Goal: Use online tool/utility: Utilize a website feature to perform a specific function

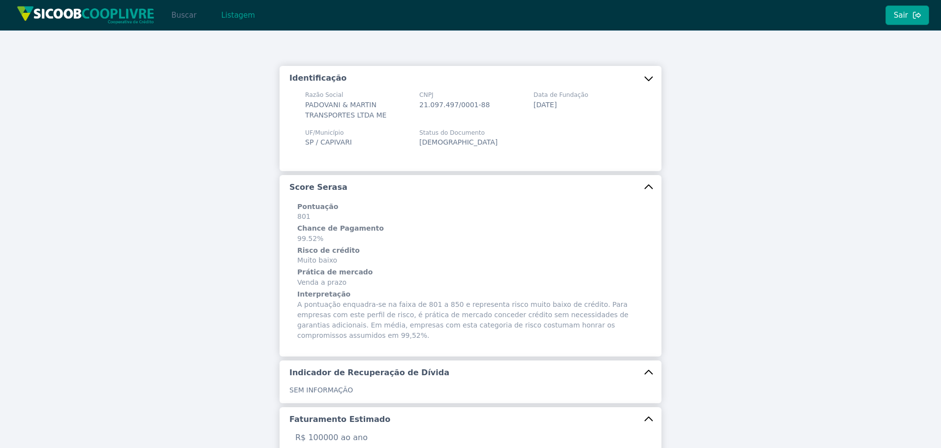
click at [180, 8] on button "Buscar" at bounding box center [184, 15] width 42 height 20
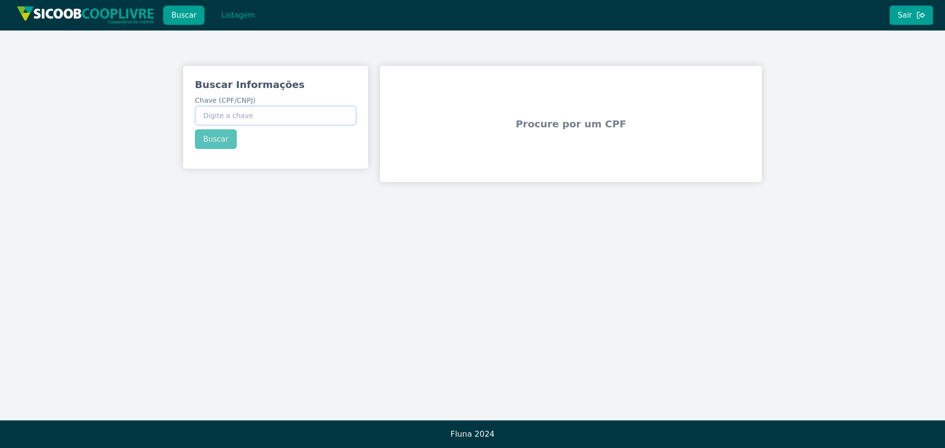
click at [248, 119] on input "Chave (CPF/CNPJ)" at bounding box center [275, 116] width 161 height 20
paste input "819.767.989-49"
type input "819.767.989-49"
click at [217, 141] on button "Buscar" at bounding box center [216, 139] width 42 height 20
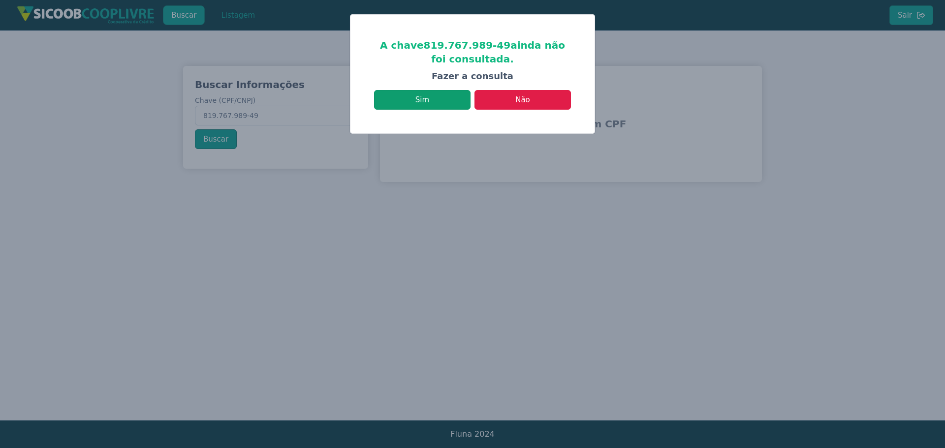
click at [434, 94] on button "Sim" at bounding box center [422, 100] width 96 height 20
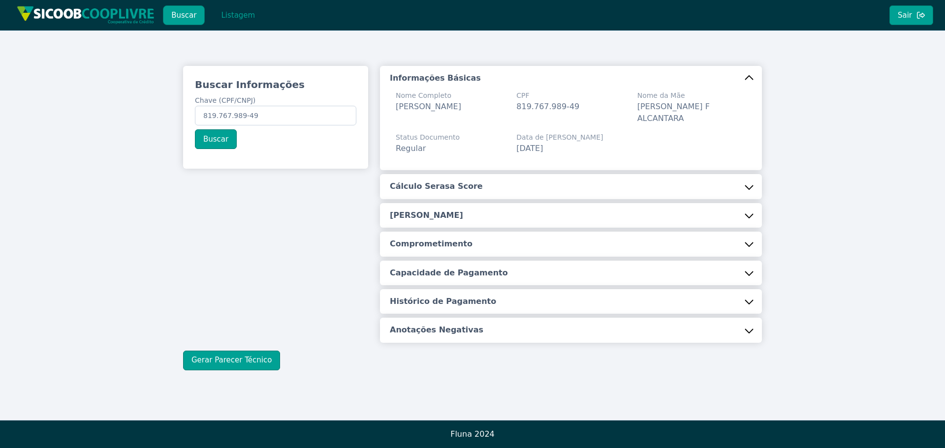
click at [473, 186] on button "Cálculo Serasa Score" at bounding box center [571, 186] width 382 height 25
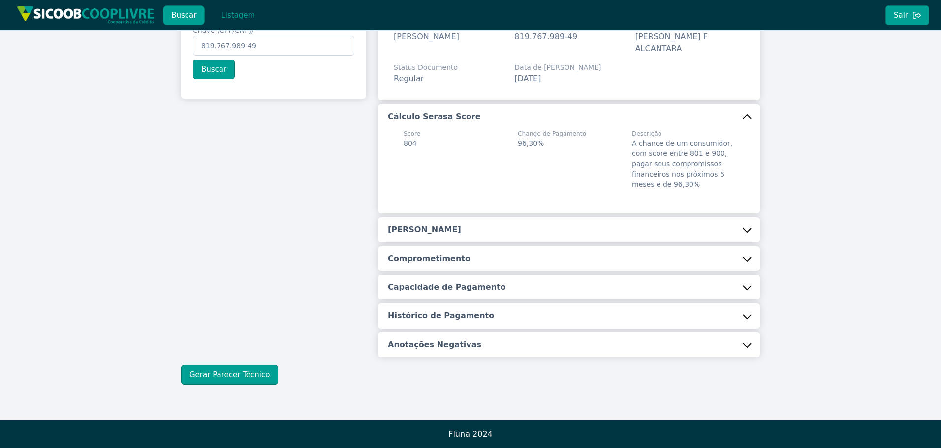
click at [459, 228] on button "[PERSON_NAME]" at bounding box center [569, 230] width 382 height 25
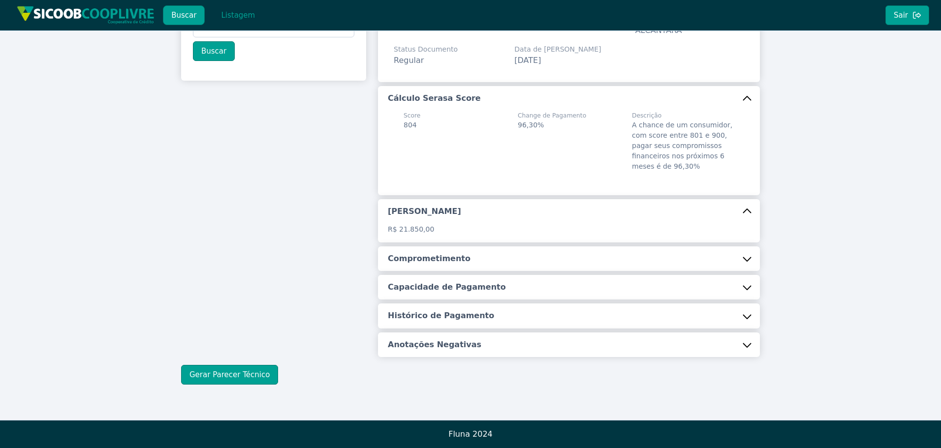
click at [431, 255] on h5 "Comprometimento" at bounding box center [429, 258] width 83 height 11
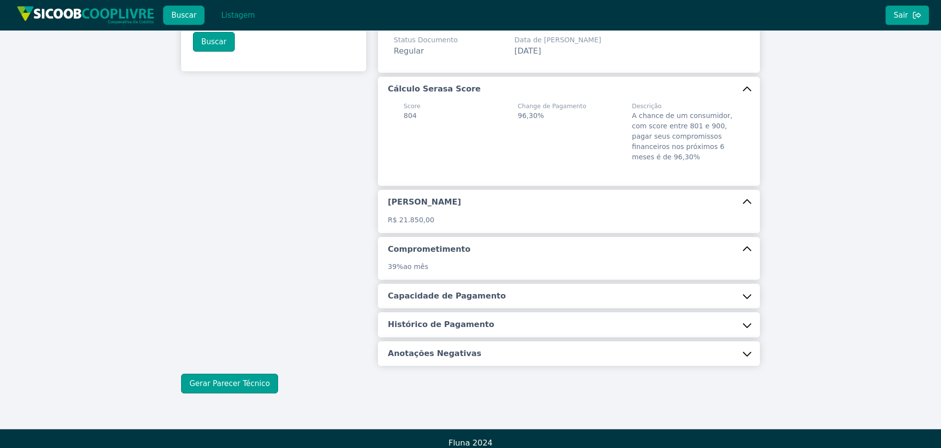
scroll to position [106, 0]
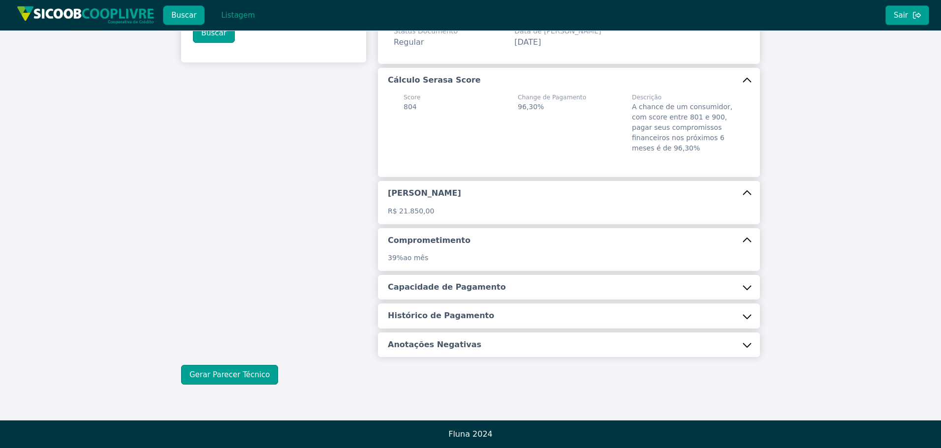
click at [432, 285] on h5 "Capacidade de Pagamento" at bounding box center [447, 287] width 118 height 11
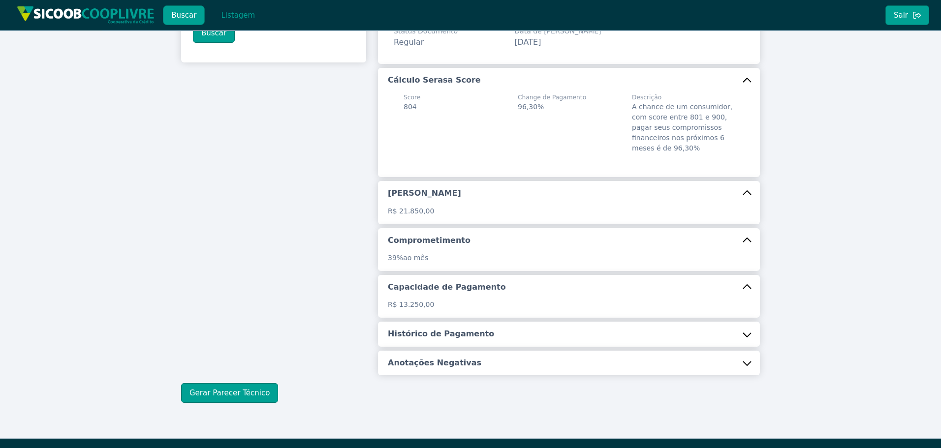
click at [458, 334] on h5 "Histórico de Pagamento" at bounding box center [441, 334] width 106 height 11
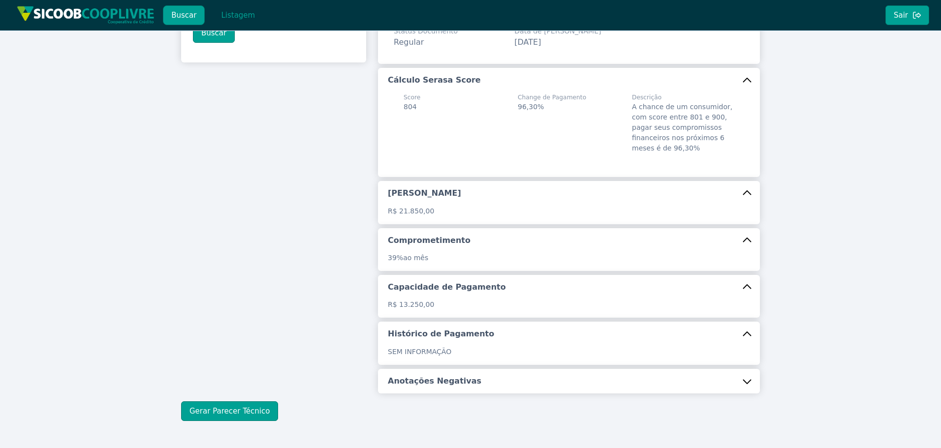
click at [453, 375] on button "Anotações Negativas" at bounding box center [569, 381] width 382 height 25
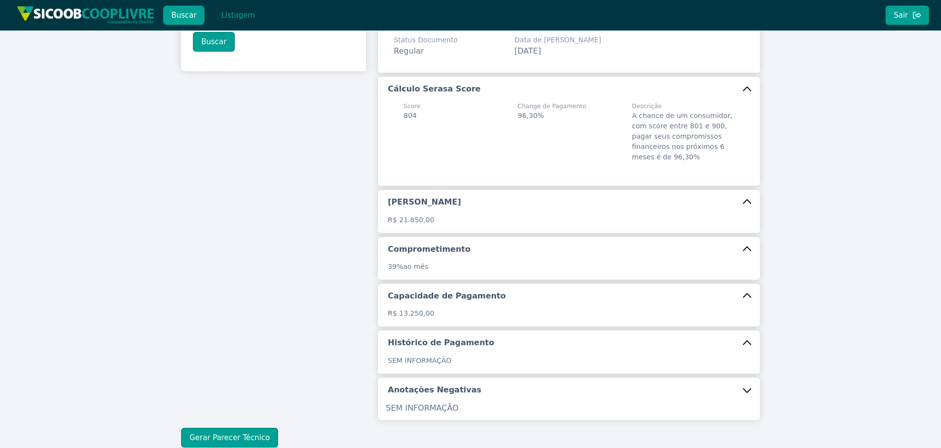
scroll to position [148, 0]
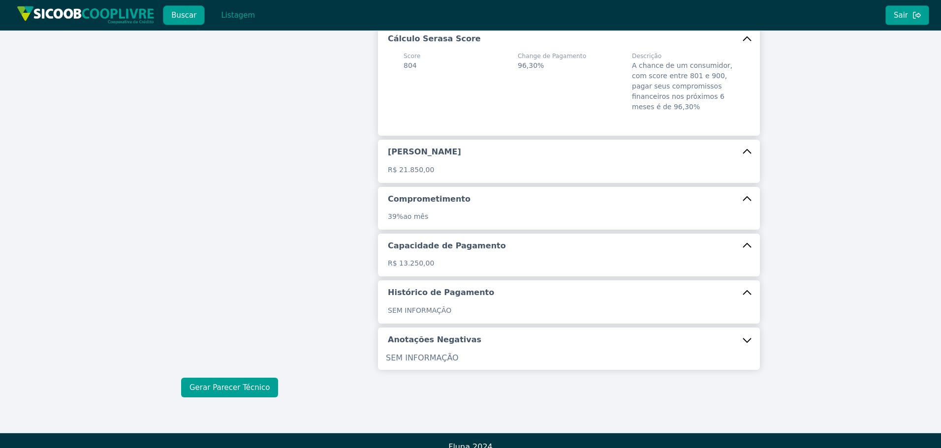
click at [247, 383] on button "Gerar Parecer Técnico" at bounding box center [229, 388] width 97 height 20
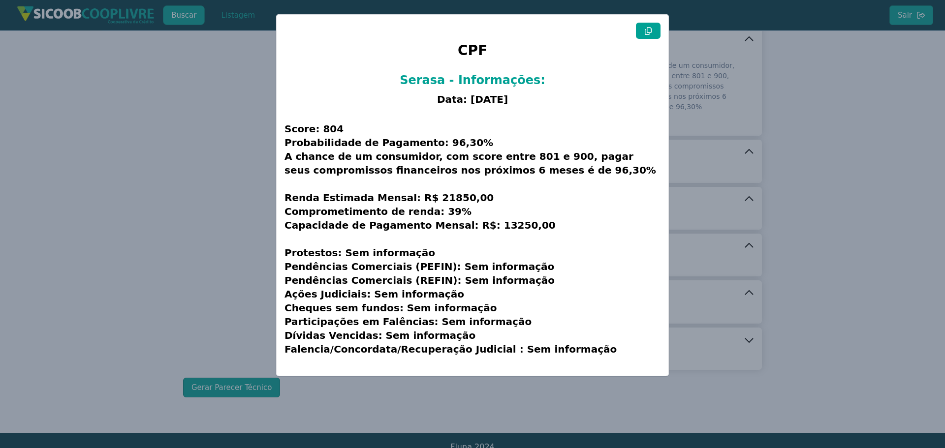
click at [647, 31] on icon at bounding box center [648, 31] width 7 height 8
